Goal: Check status: Check status

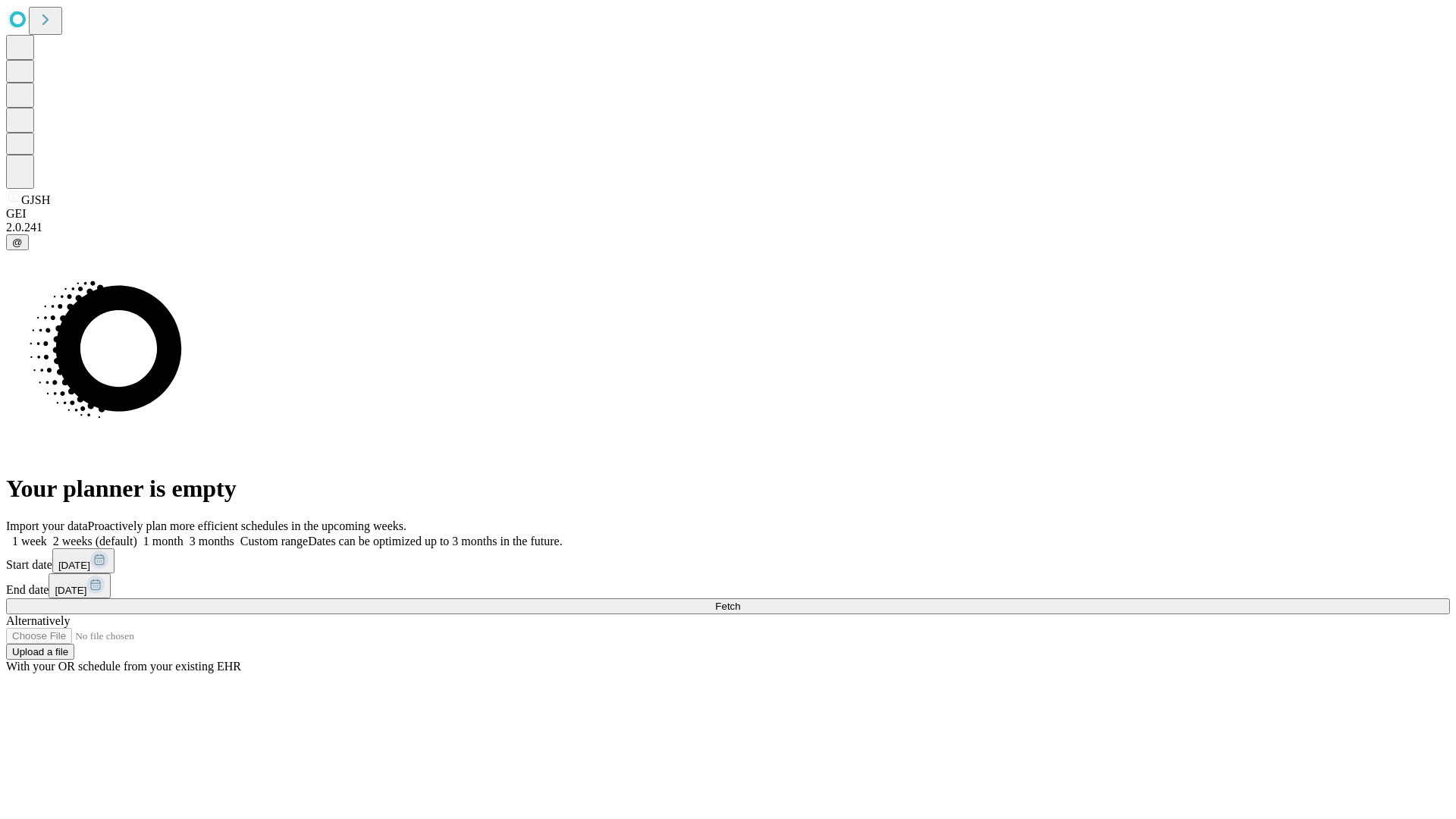
click at [740, 600] on span "Fetch" at bounding box center [728, 606] width 25 height 12
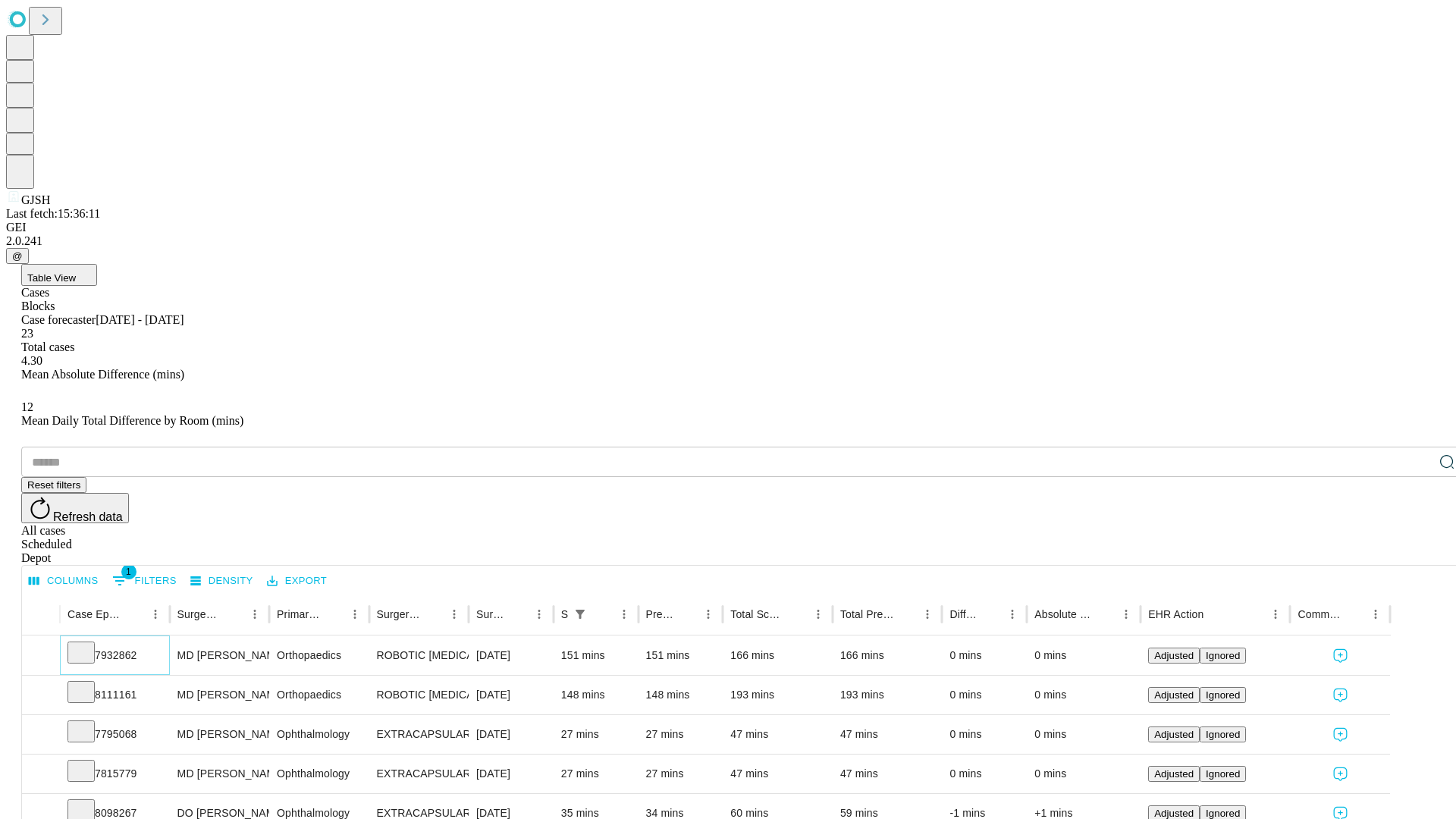
click at [88, 643] on icon at bounding box center [81, 651] width 15 height 15
